Goal: Transaction & Acquisition: Purchase product/service

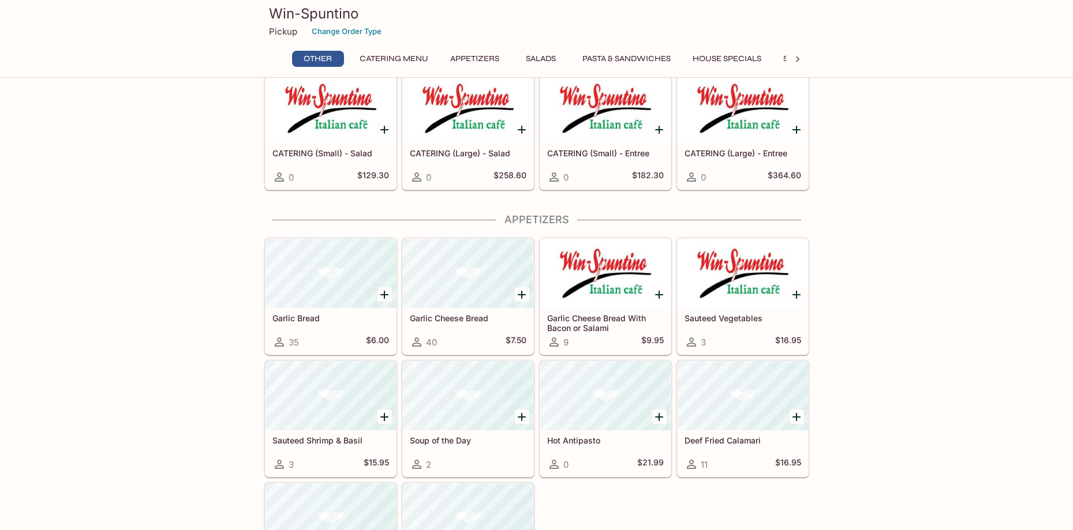
scroll to position [231, 0]
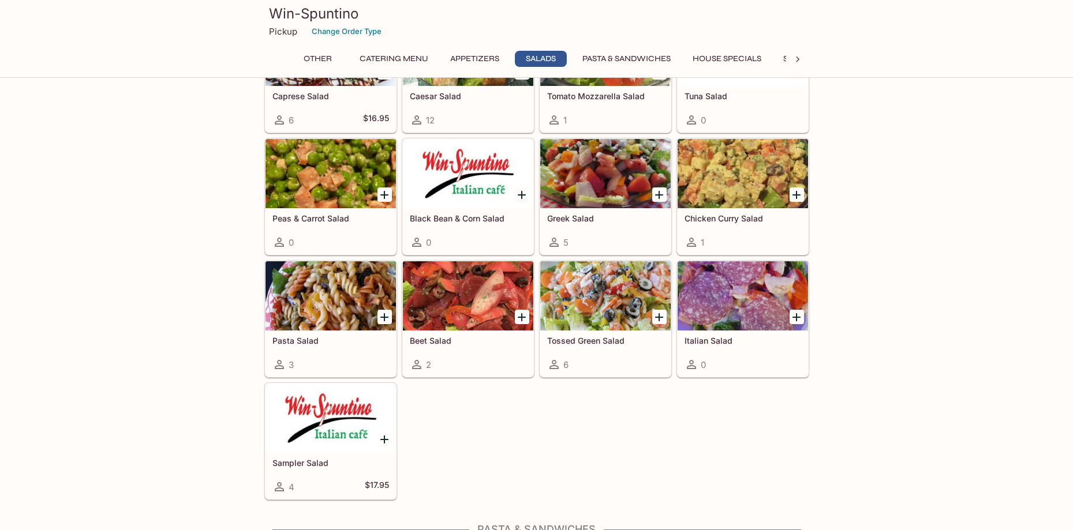
scroll to position [865, 0]
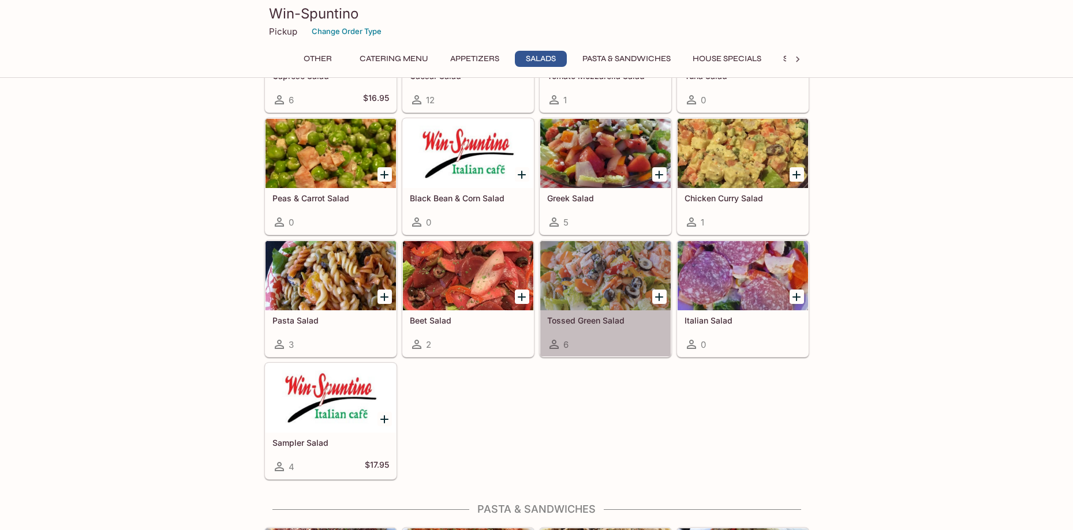
click at [608, 284] on div at bounding box center [605, 275] width 130 height 69
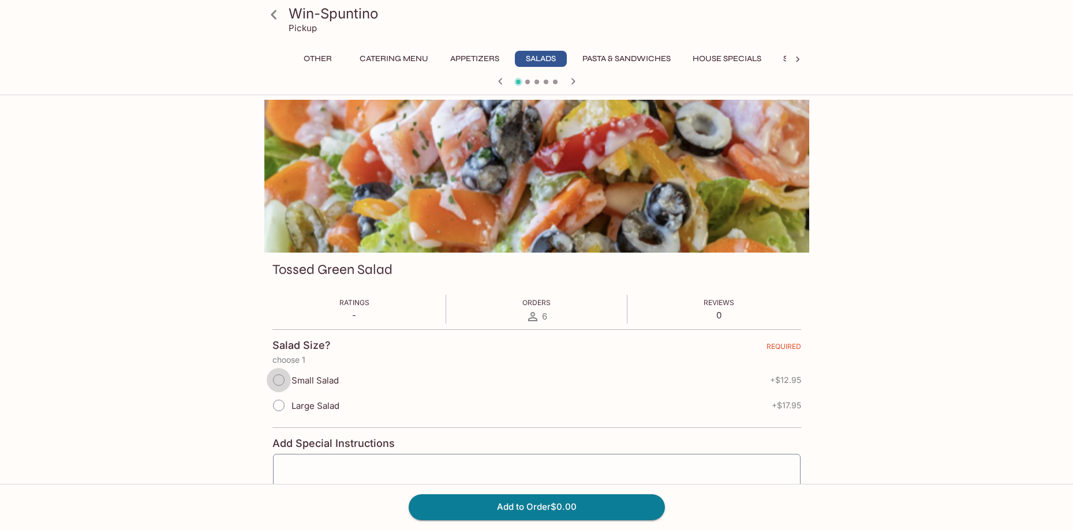
click at [279, 381] on input "Small Salad" at bounding box center [279, 380] width 24 height 24
click at [503, 515] on button "Add to Order $12.95" at bounding box center [536, 506] width 256 height 25
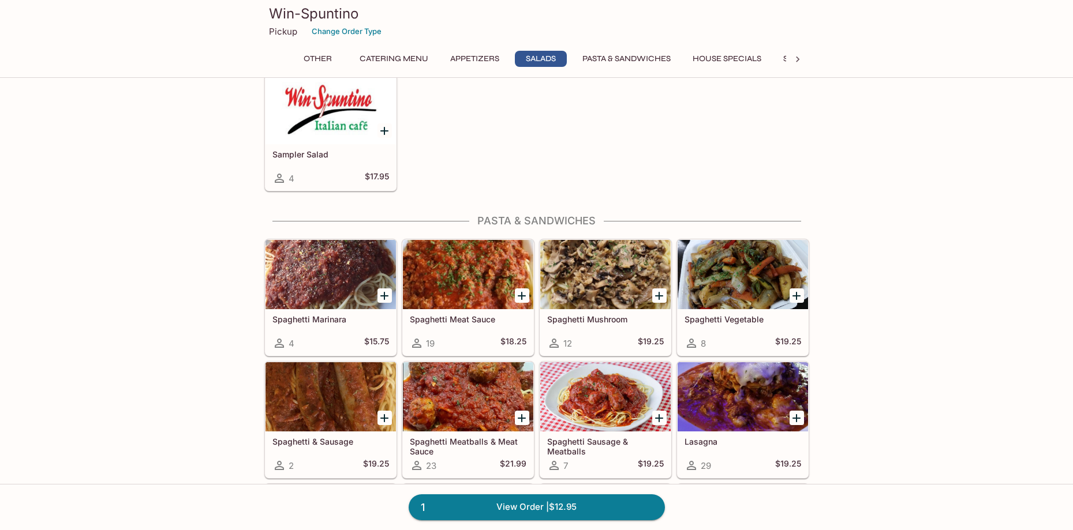
scroll to position [1212, 0]
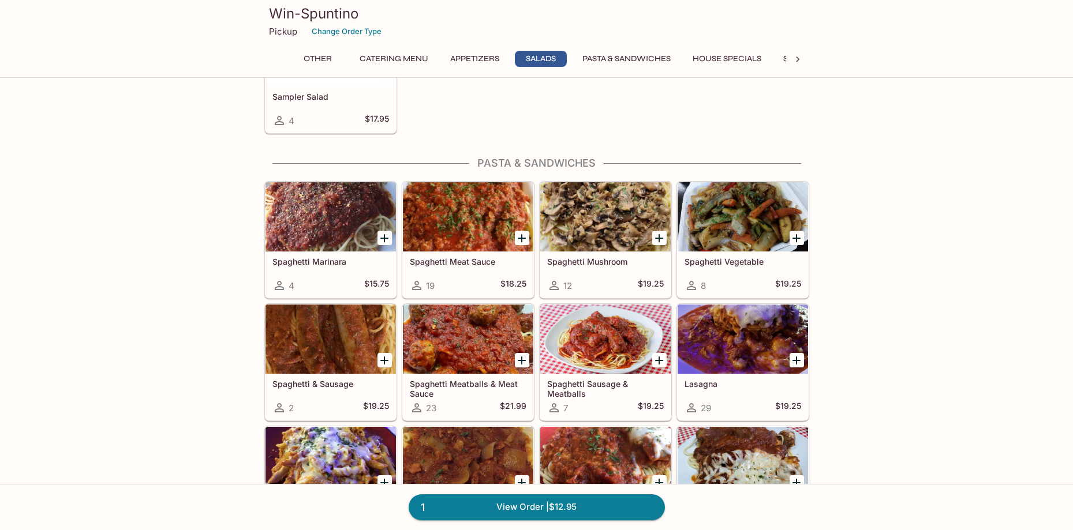
click at [733, 237] on div at bounding box center [742, 216] width 130 height 69
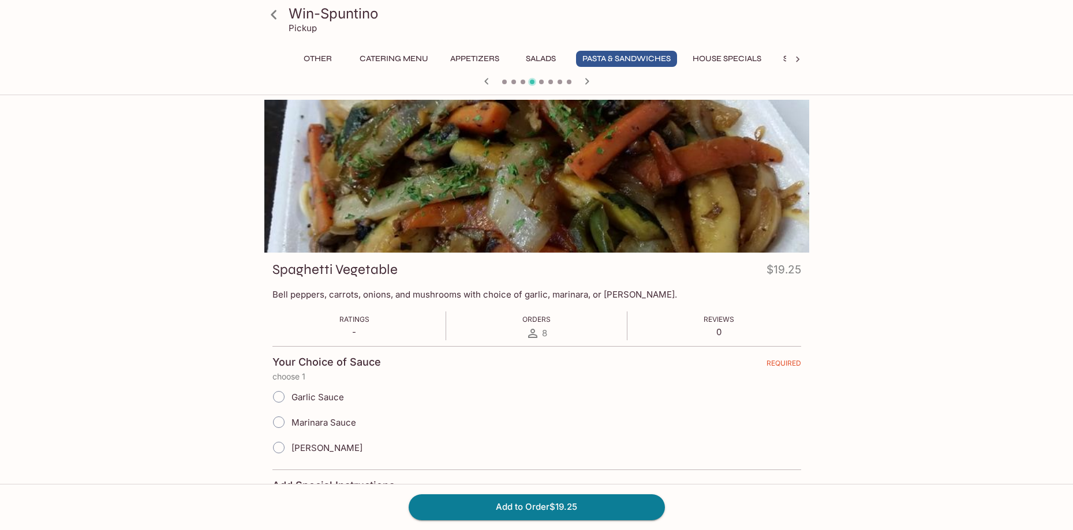
scroll to position [58, 0]
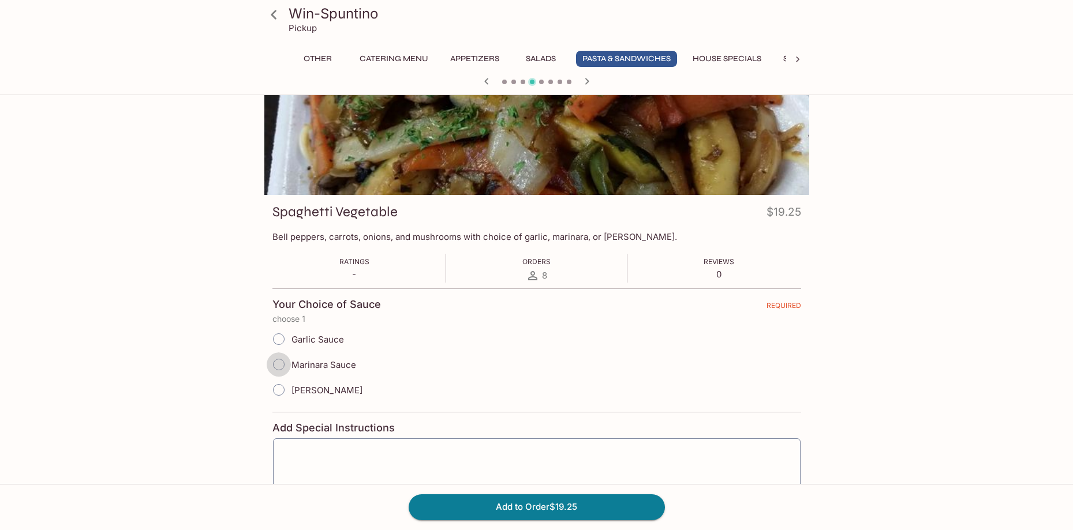
click at [278, 368] on input "Marinara Sauce" at bounding box center [279, 365] width 24 height 24
radio input "true"
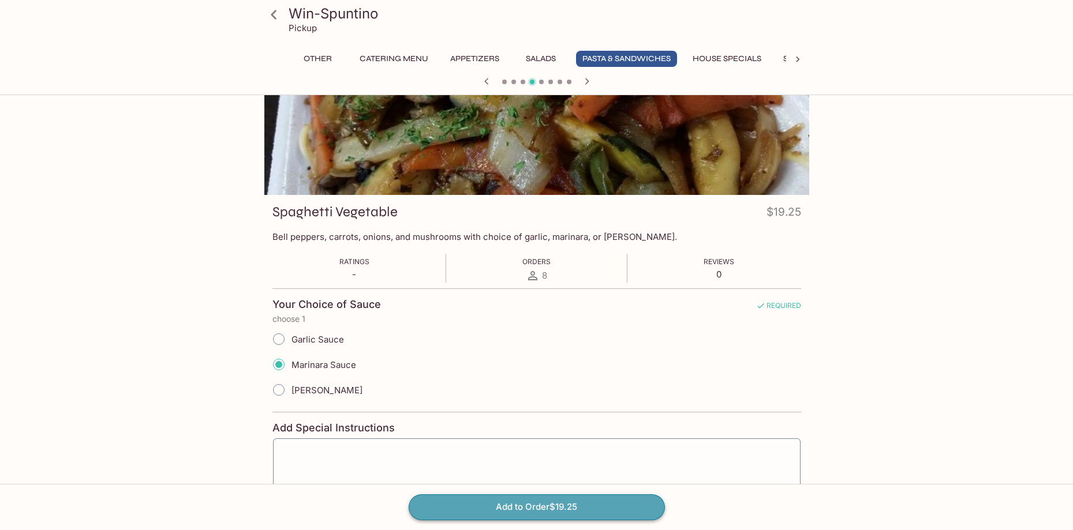
click at [554, 513] on button "Add to Order $19.25" at bounding box center [536, 506] width 256 height 25
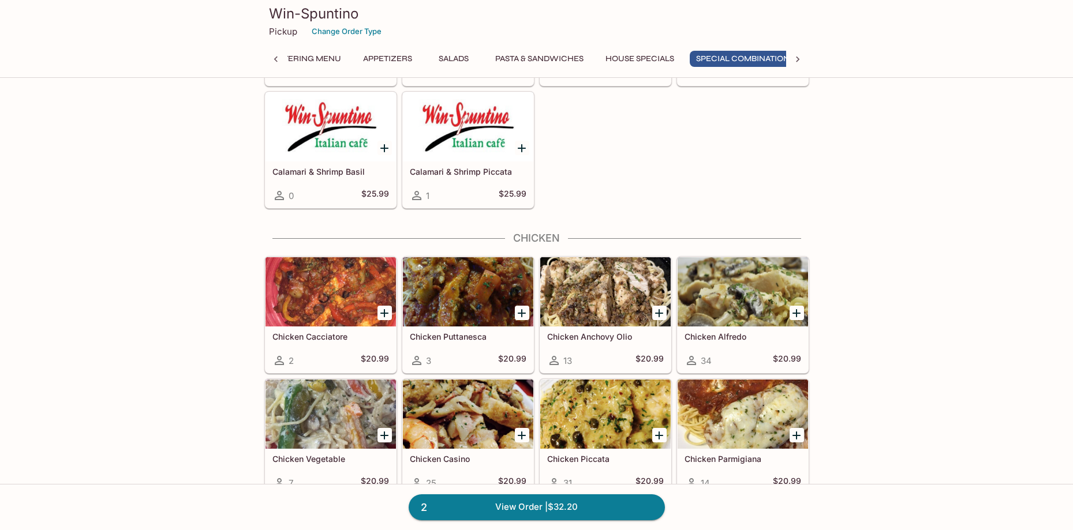
scroll to position [0, 106]
click at [601, 302] on div at bounding box center [605, 291] width 130 height 69
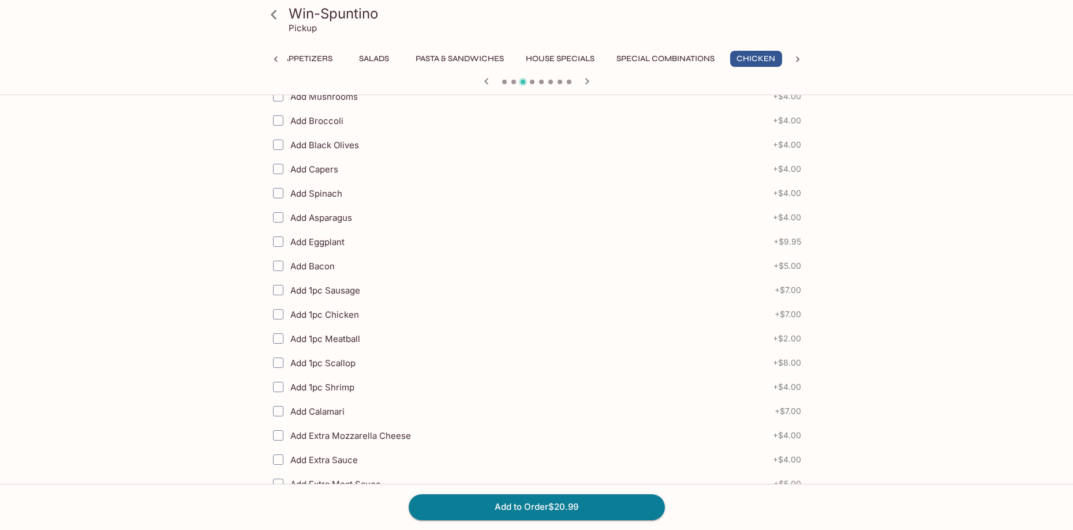
scroll to position [288, 0]
click at [279, 119] on input "Add Broccoli" at bounding box center [278, 119] width 23 height 23
checkbox input "true"
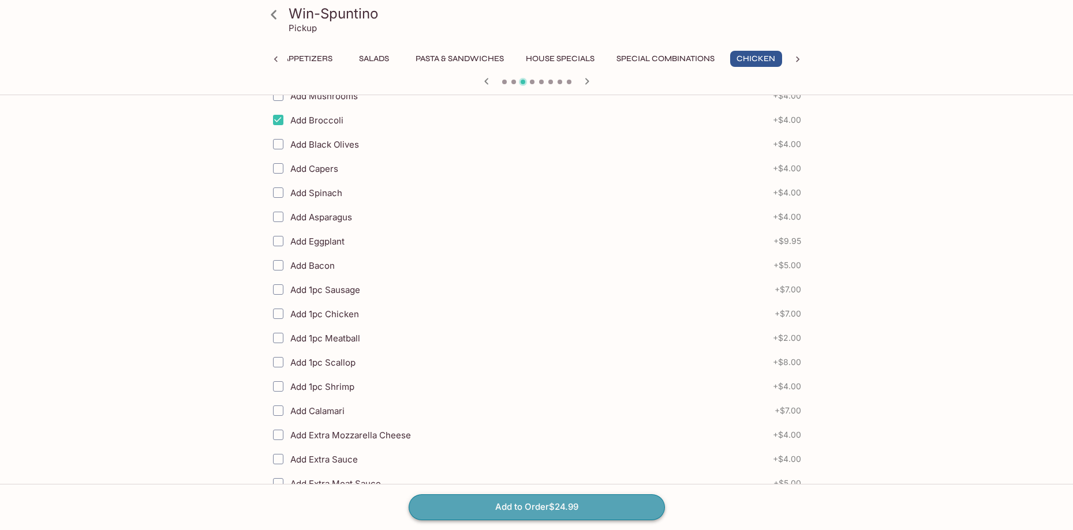
click at [497, 504] on button "Add to Order $24.99" at bounding box center [536, 506] width 256 height 25
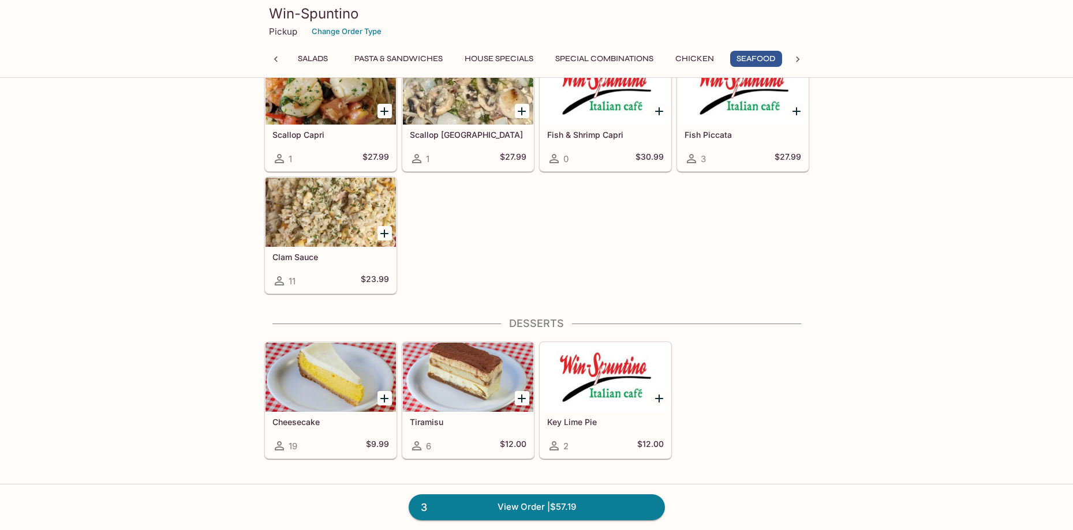
scroll to position [3231, 0]
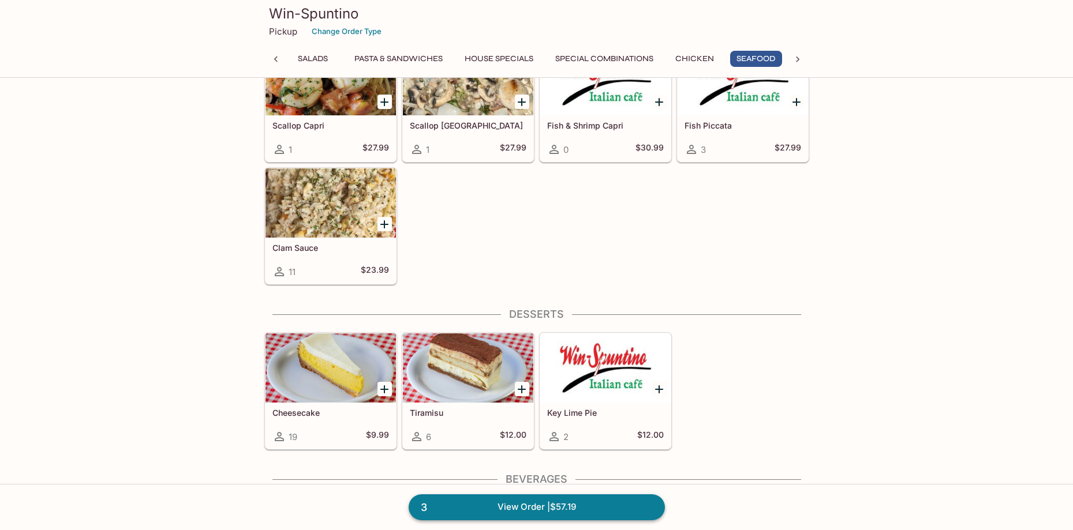
click at [548, 508] on link "3 View Order | $57.19" at bounding box center [536, 506] width 256 height 25
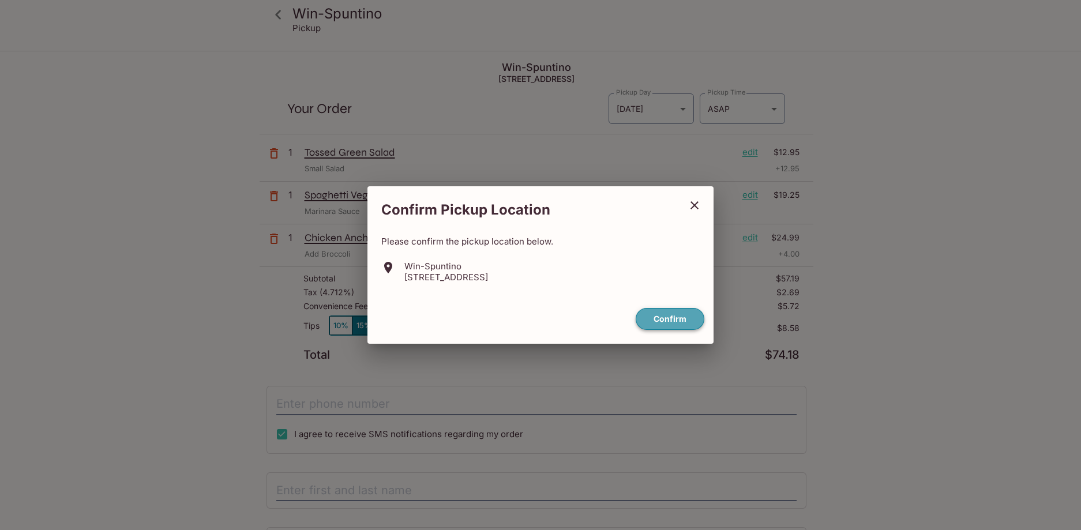
click at [672, 317] on button "Confirm" at bounding box center [670, 319] width 69 height 23
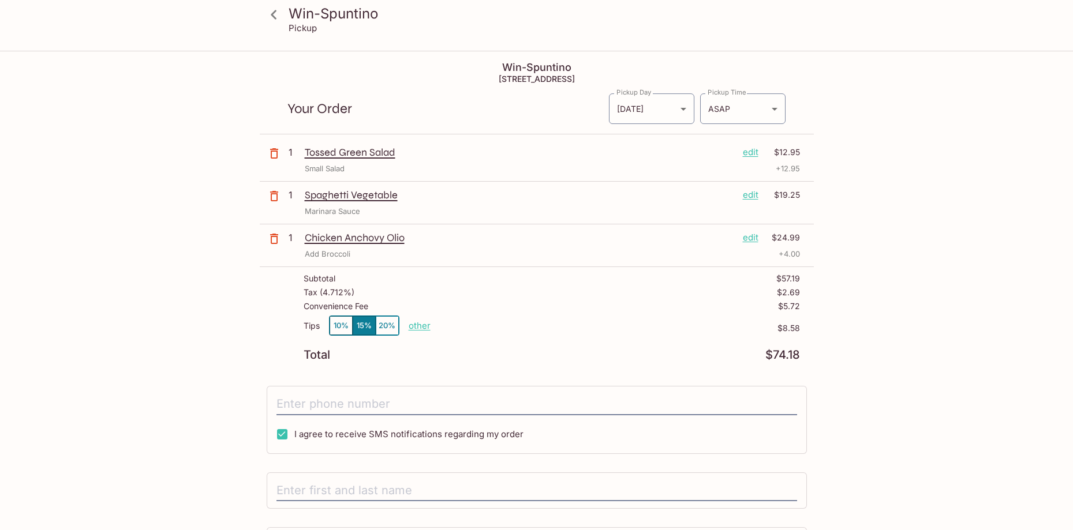
click at [341, 328] on button "10%" at bounding box center [340, 325] width 23 height 19
